Goal: Information Seeking & Learning: Learn about a topic

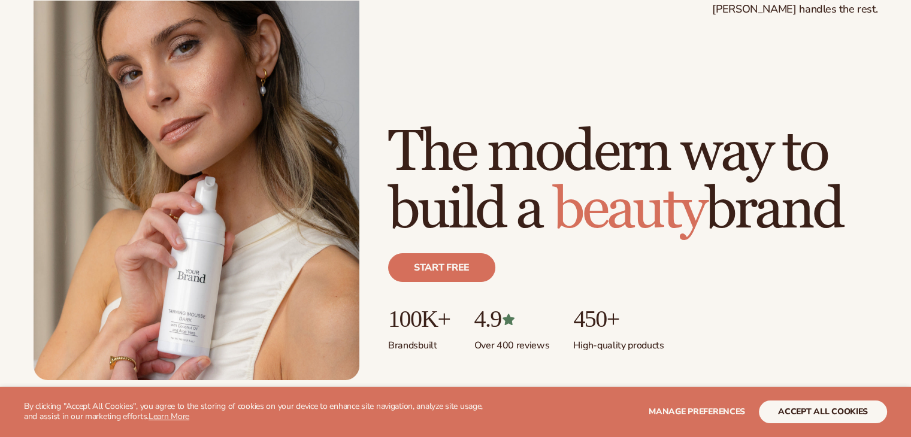
scroll to position [120, 0]
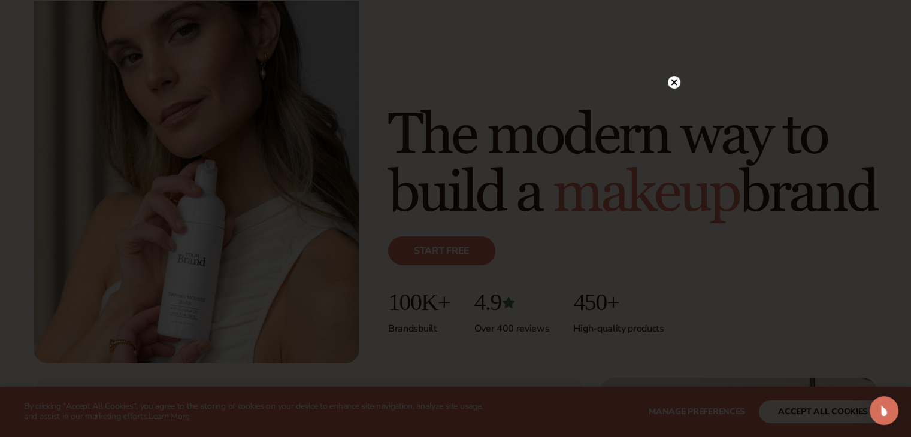
click at [674, 82] on icon at bounding box center [674, 82] width 6 height 6
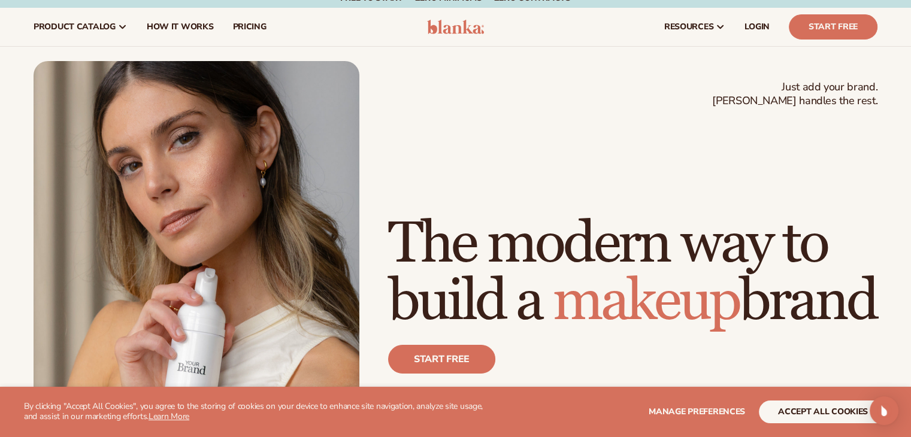
scroll to position [0, 0]
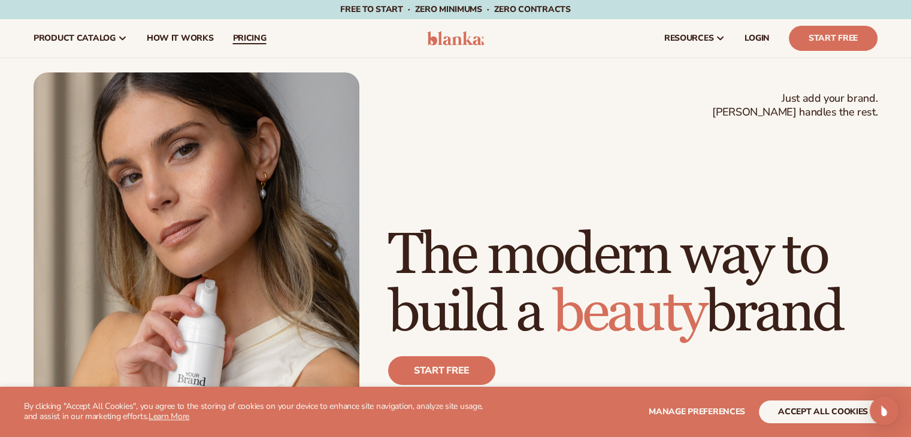
click at [258, 34] on span "pricing" at bounding box center [249, 39] width 34 height 10
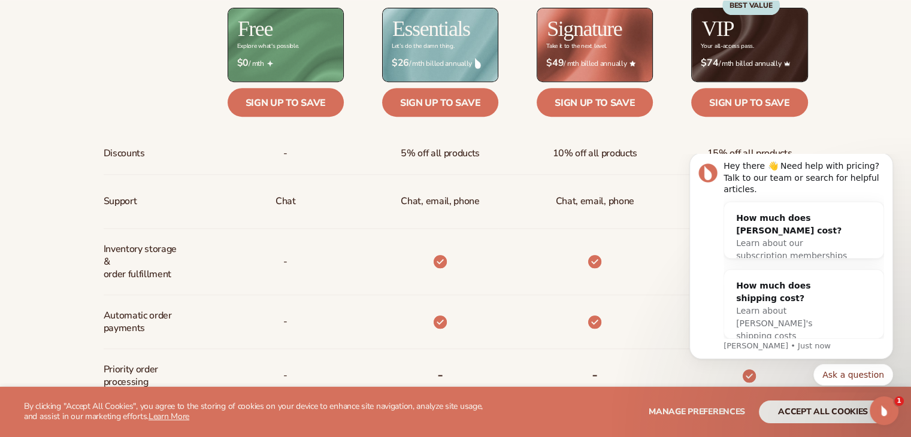
click at [885, 109] on div "Billed Monthly billed Yearly Billed Monthly billed Yearly Discounts Support Inv…" at bounding box center [455, 322] width 911 height 803
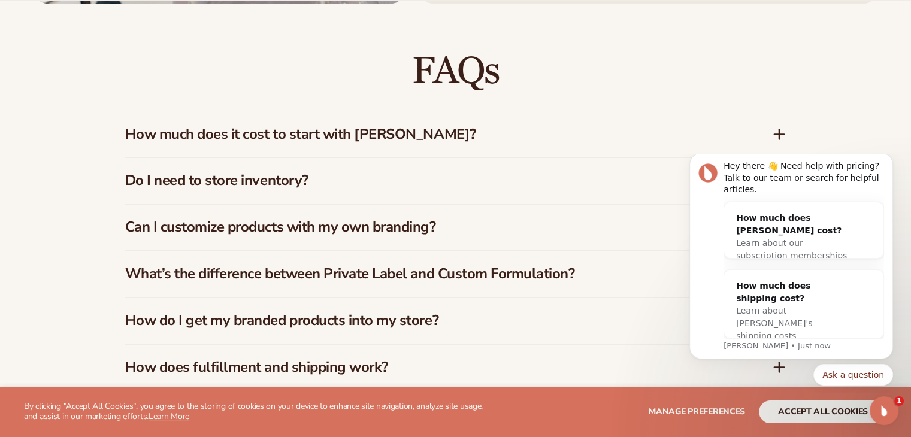
scroll to position [1737, 0]
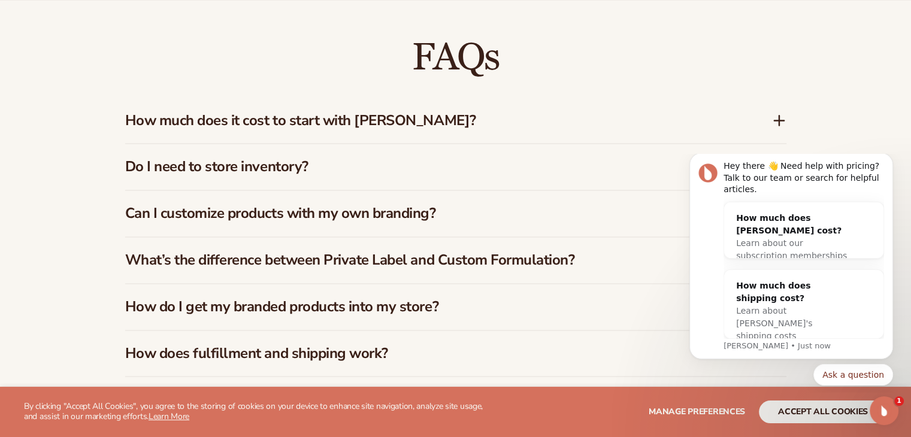
click at [537, 116] on h3 "How much does it cost to start with Blanka?" at bounding box center [430, 120] width 611 height 17
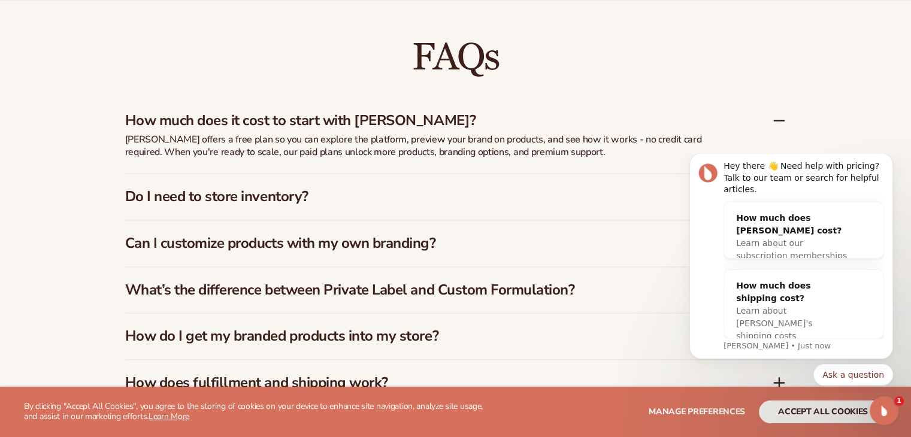
click at [307, 192] on h3 "Do I need to store inventory?" at bounding box center [430, 196] width 611 height 17
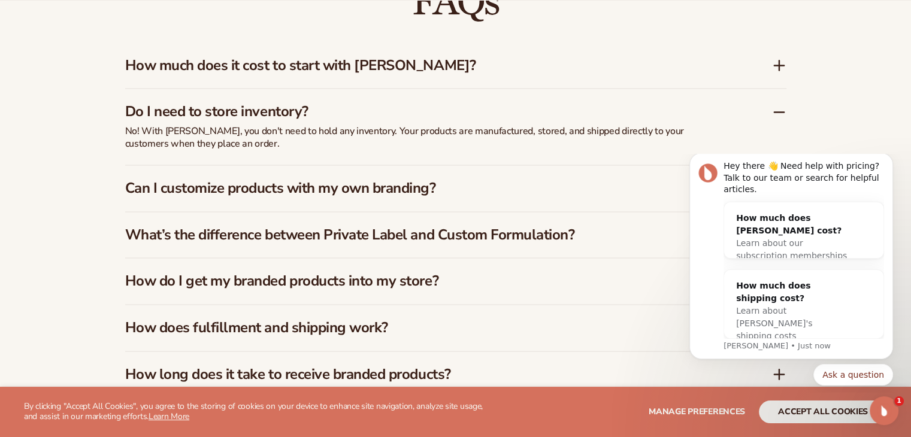
scroll to position [1797, 0]
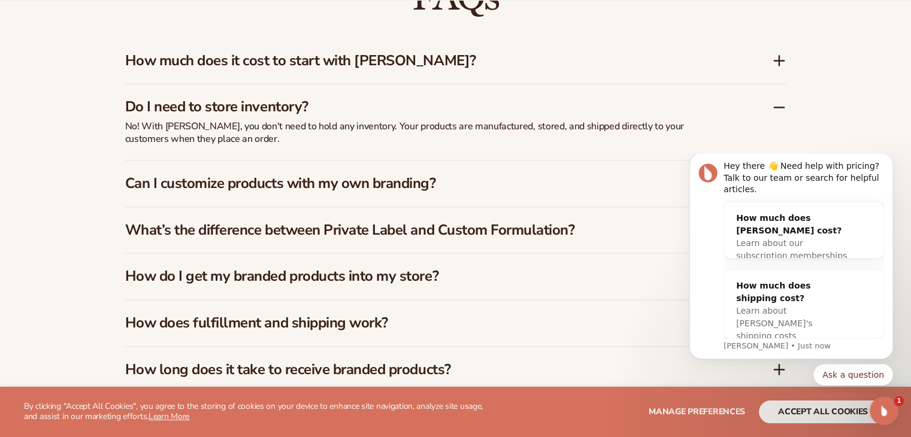
click at [332, 183] on h3 "Can I customize products with my own branding?" at bounding box center [430, 183] width 611 height 17
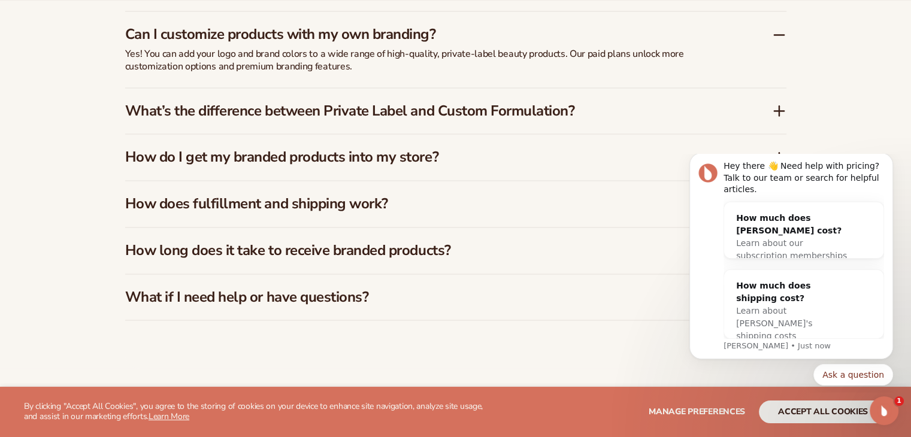
scroll to position [1917, 0]
click at [348, 204] on h3 "How does fulfillment and shipping work?" at bounding box center [430, 203] width 611 height 17
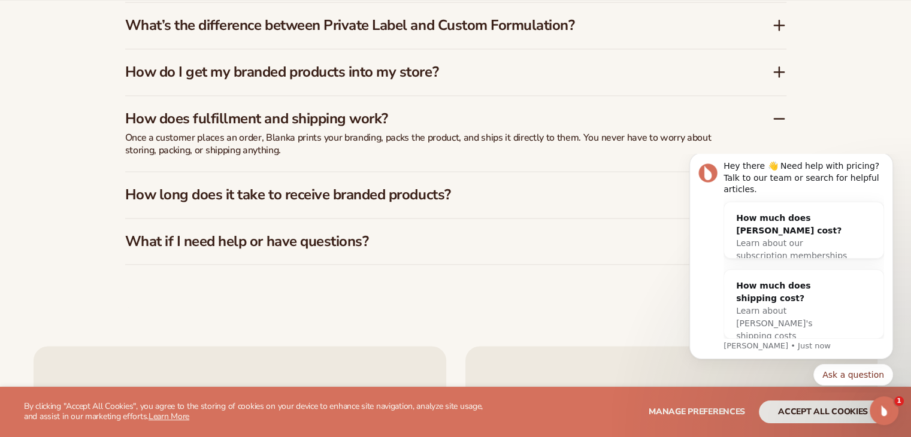
scroll to position [1977, 0]
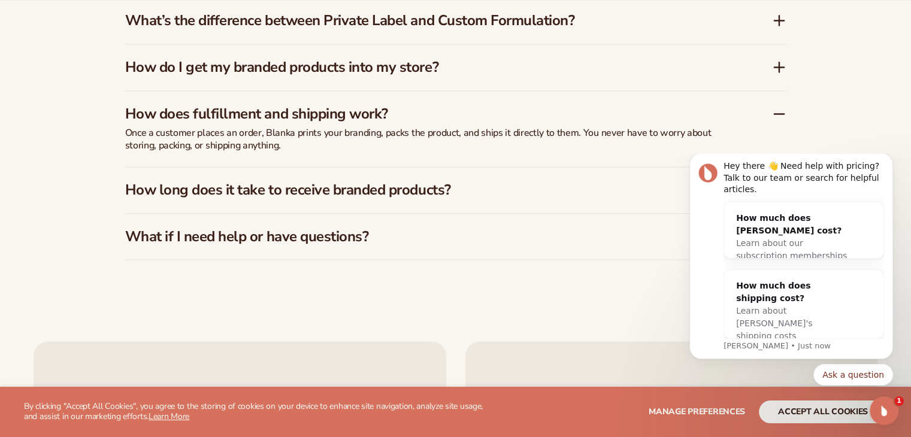
click at [350, 192] on h3 "How long does it take to receive branded products?" at bounding box center [430, 189] width 611 height 17
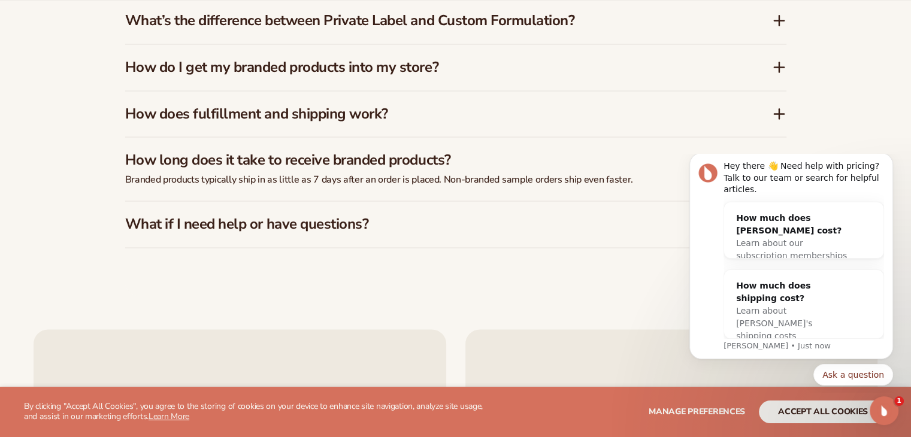
click at [343, 227] on h3 "What if I need help or have questions?" at bounding box center [430, 224] width 611 height 17
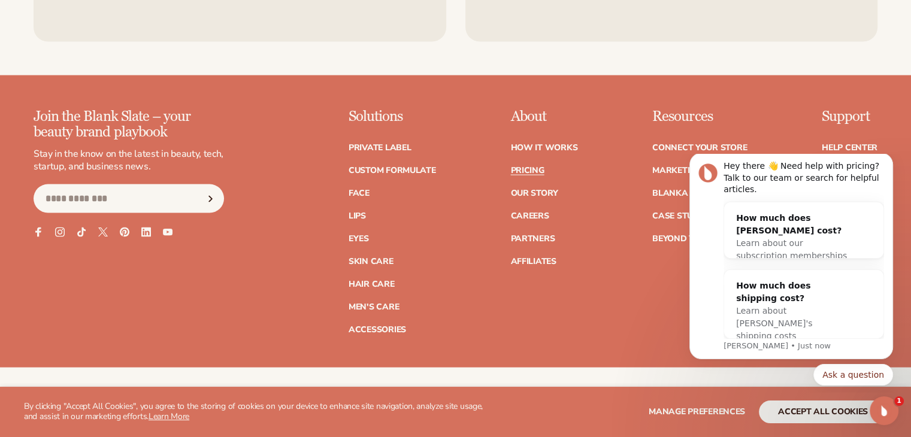
scroll to position [2576, 0]
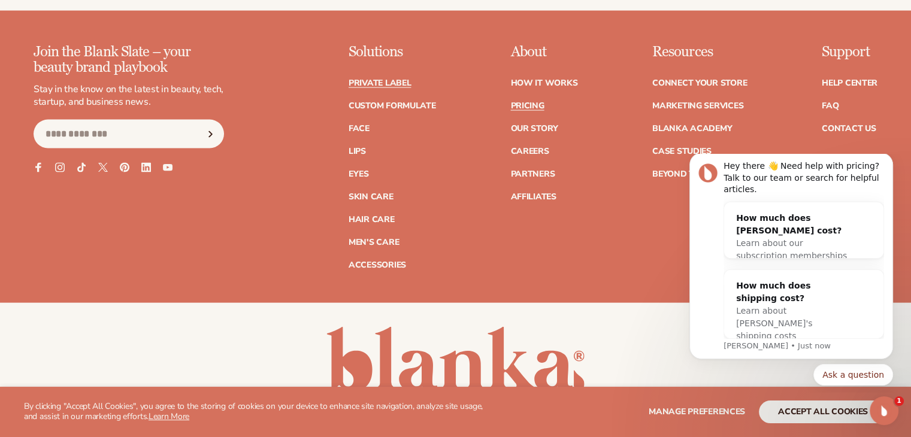
click at [379, 84] on link "Private label" at bounding box center [380, 83] width 62 height 8
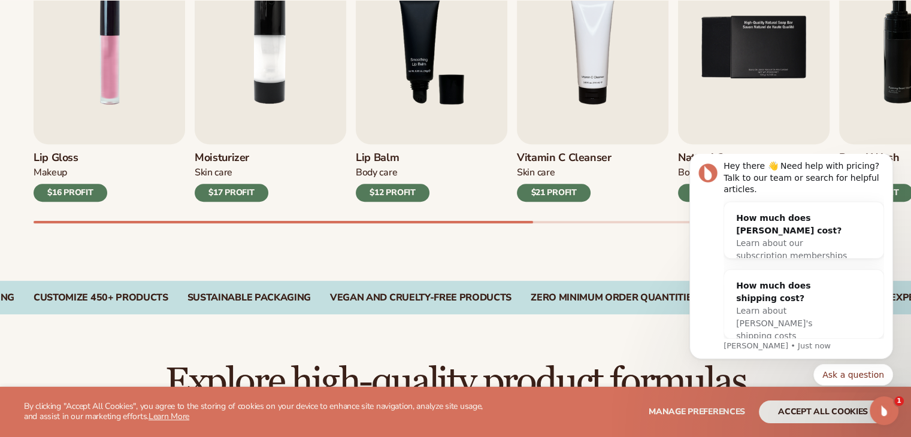
click at [596, 252] on div "Best sellers Private label products to start your beauty and self care line tod…" at bounding box center [455, 61] width 911 height 438
click at [889, 158] on icon "Dismiss notification" at bounding box center [889, 156] width 4 height 4
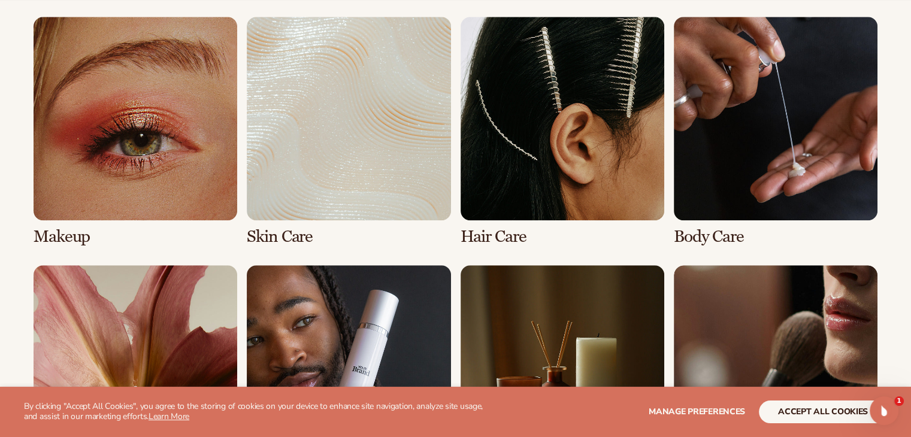
scroll to position [1018, 0]
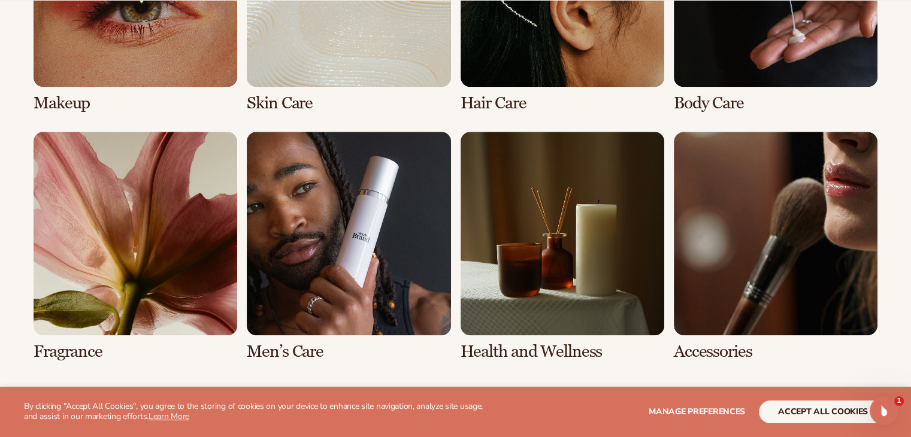
click at [757, 226] on link "8 / 8" at bounding box center [776, 246] width 204 height 229
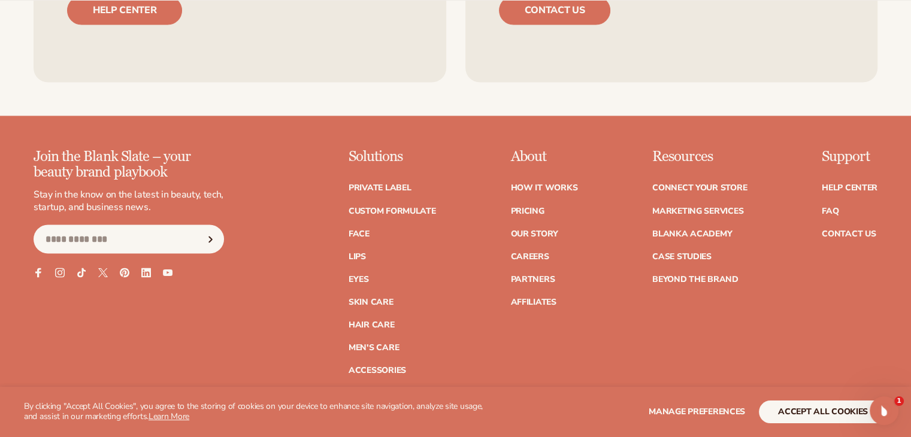
scroll to position [2096, 0]
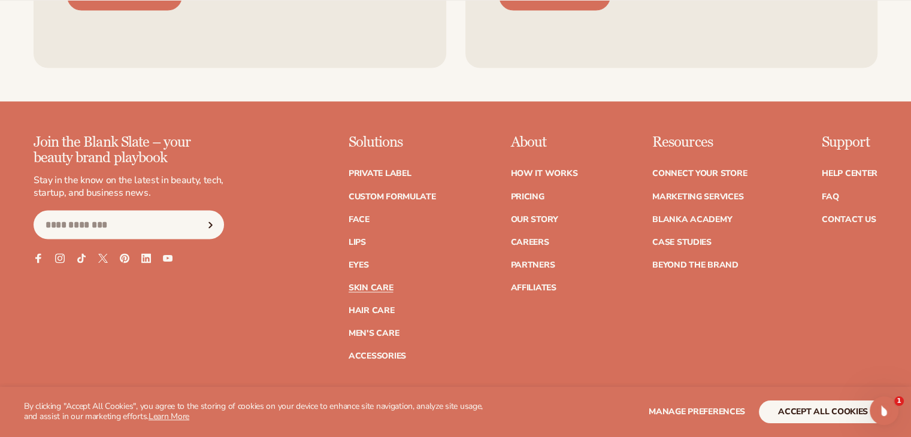
click at [374, 288] on link "Skin Care" at bounding box center [371, 287] width 44 height 8
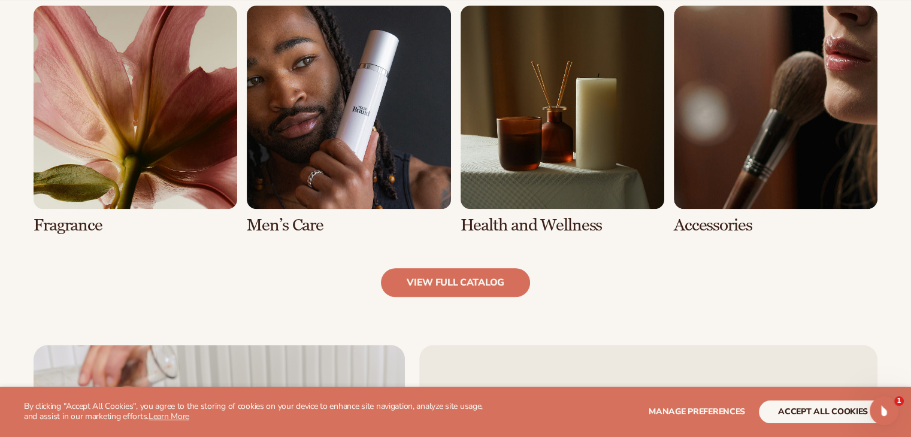
scroll to position [1198, 0]
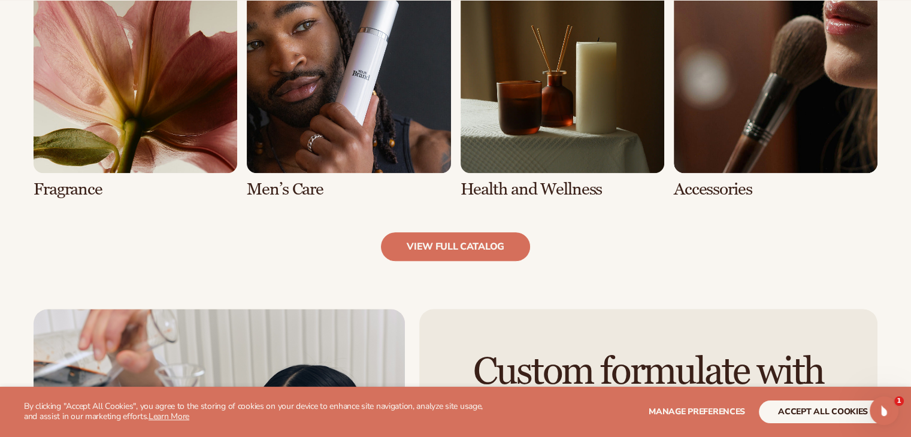
click at [371, 86] on link "6 / 8" at bounding box center [349, 83] width 204 height 229
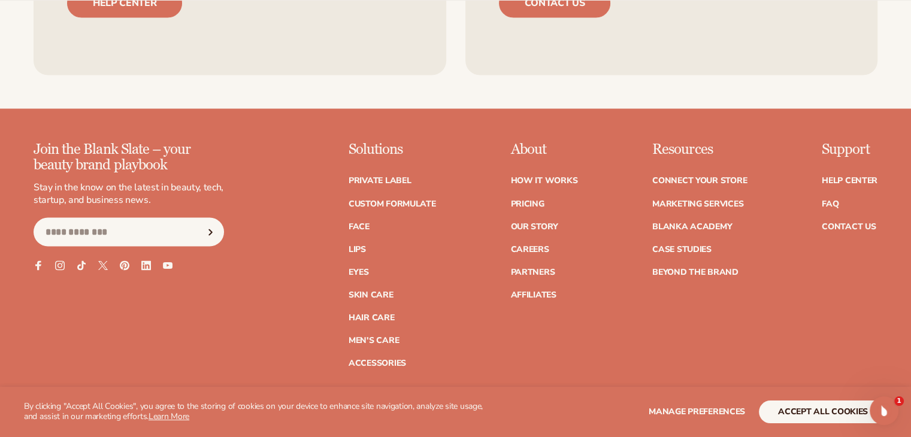
scroll to position [2156, 0]
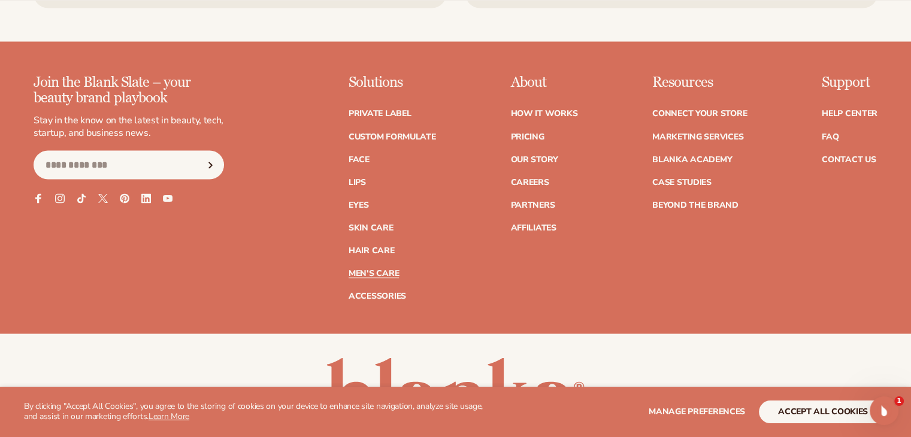
click at [383, 273] on link "Men's Care" at bounding box center [374, 273] width 50 height 8
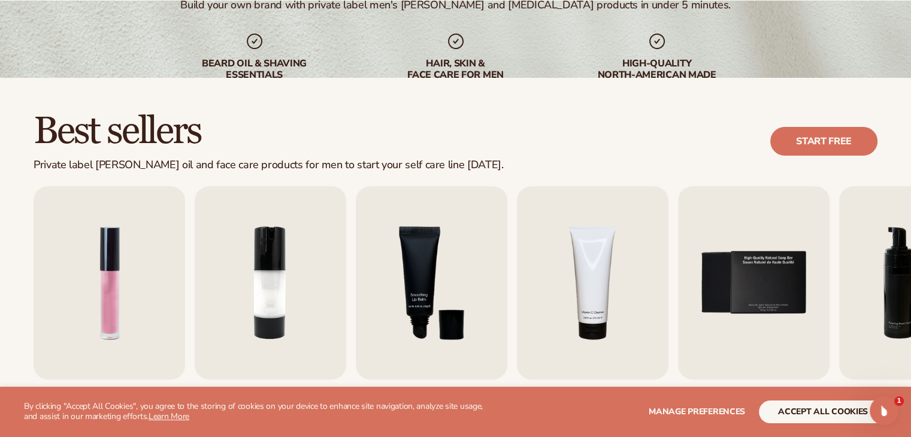
scroll to position [299, 0]
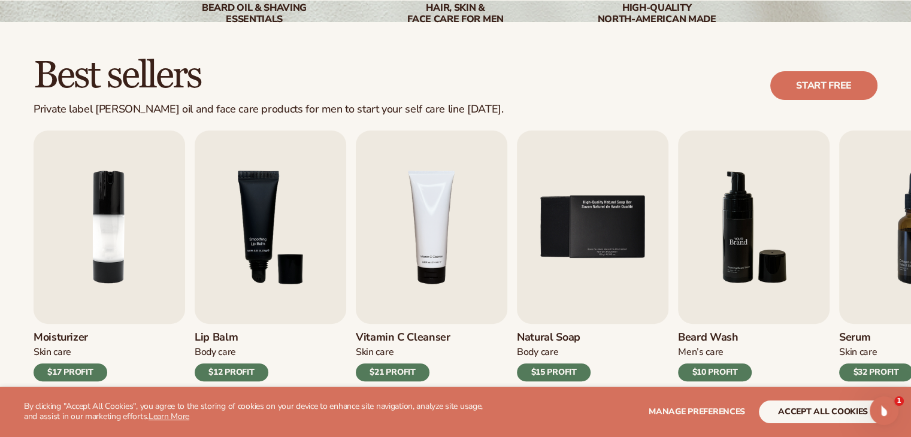
click at [742, 246] on img "6 / 9" at bounding box center [754, 227] width 152 height 193
click at [739, 250] on img "6 / 9" at bounding box center [754, 227] width 152 height 193
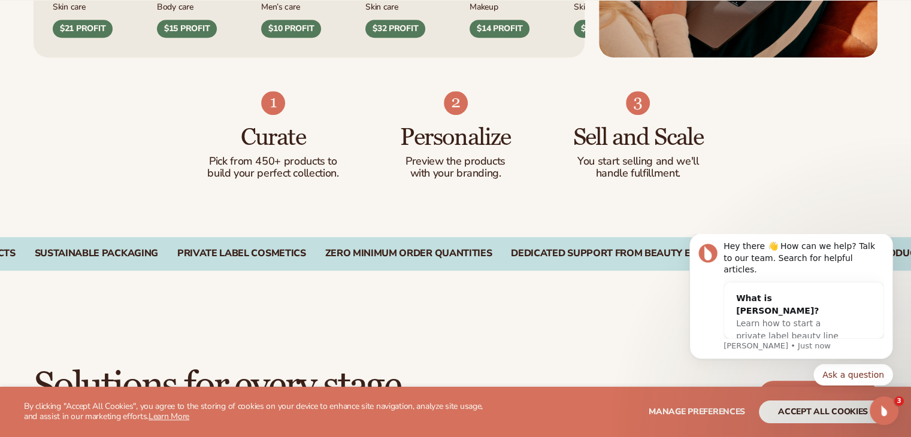
scroll to position [719, 0]
